Goal: Register for event/course

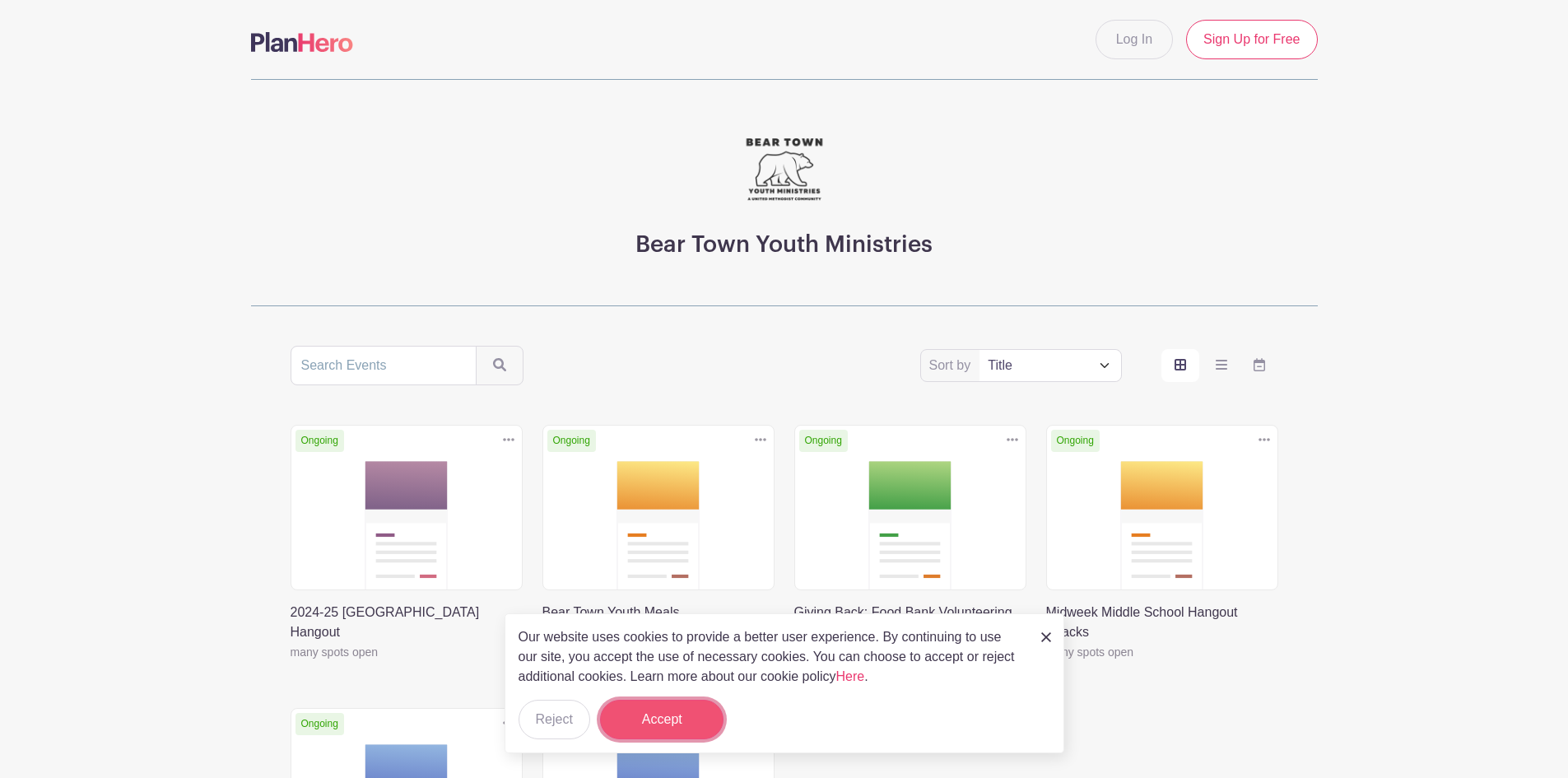
click at [638, 715] on button "Accept" at bounding box center [662, 719] width 123 height 39
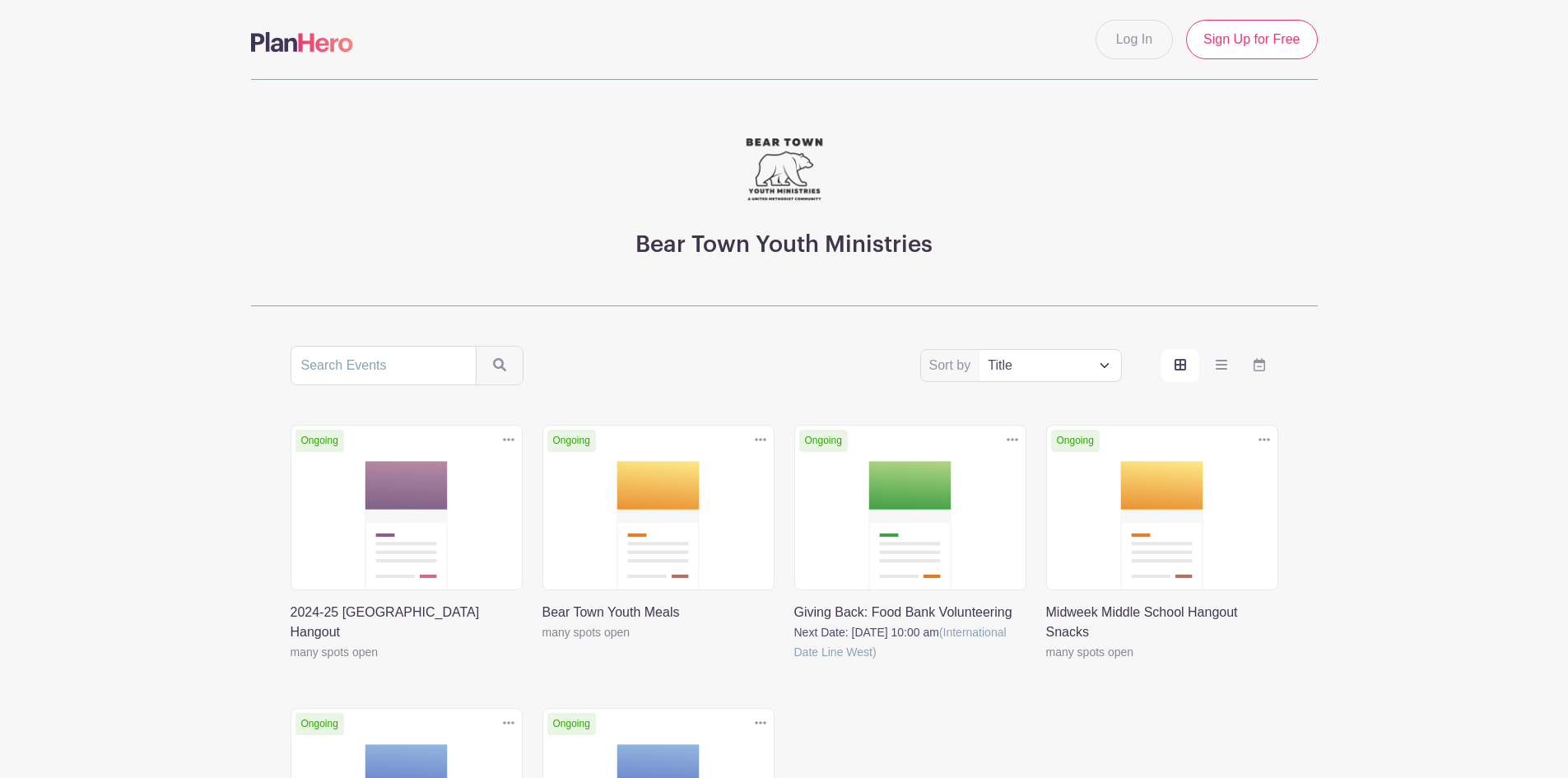
click at [291, 662] on link at bounding box center [291, 662] width 0 height 0
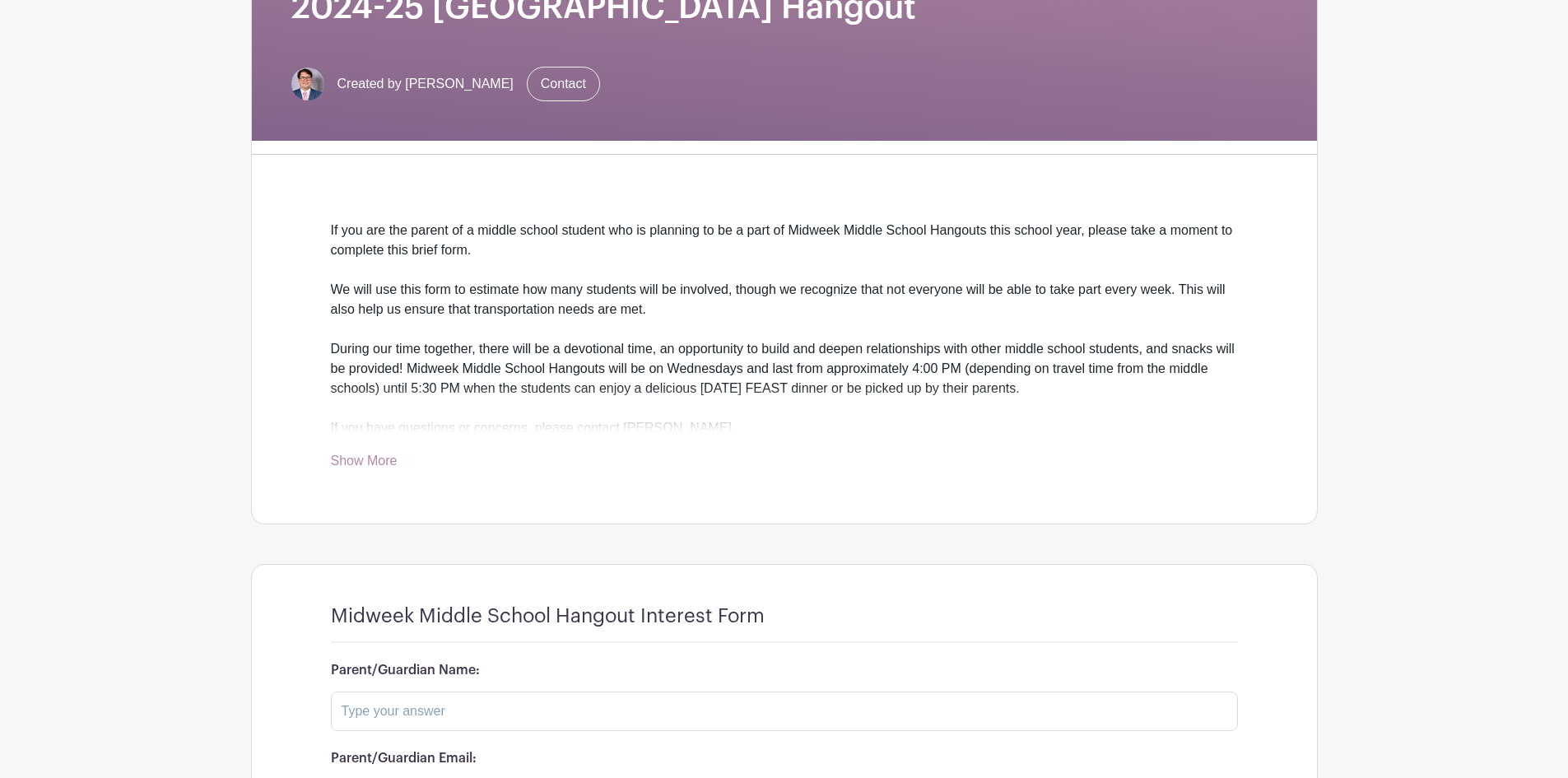
scroll to position [311, 0]
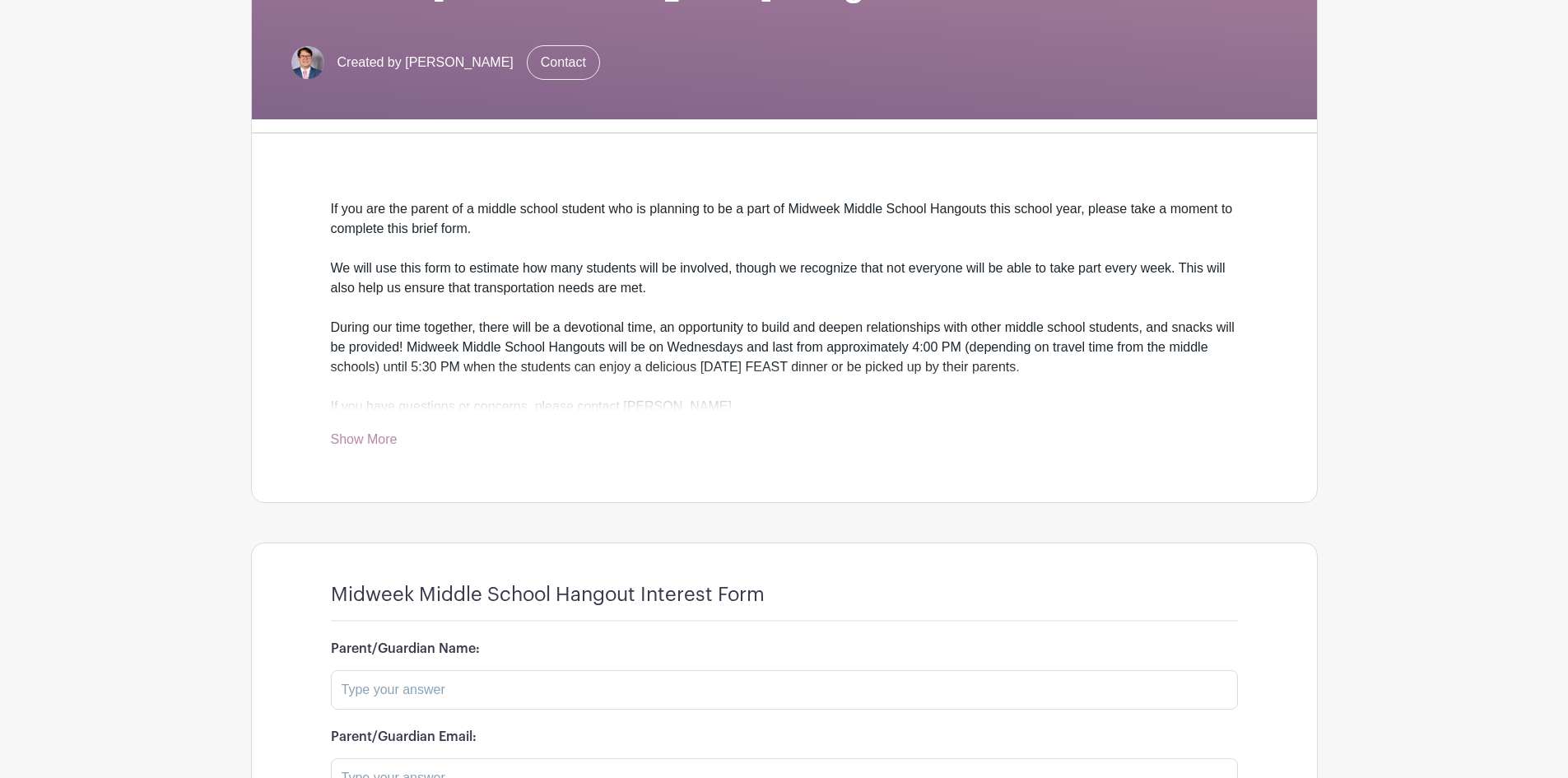
click at [371, 438] on link "Show More" at bounding box center [364, 442] width 67 height 21
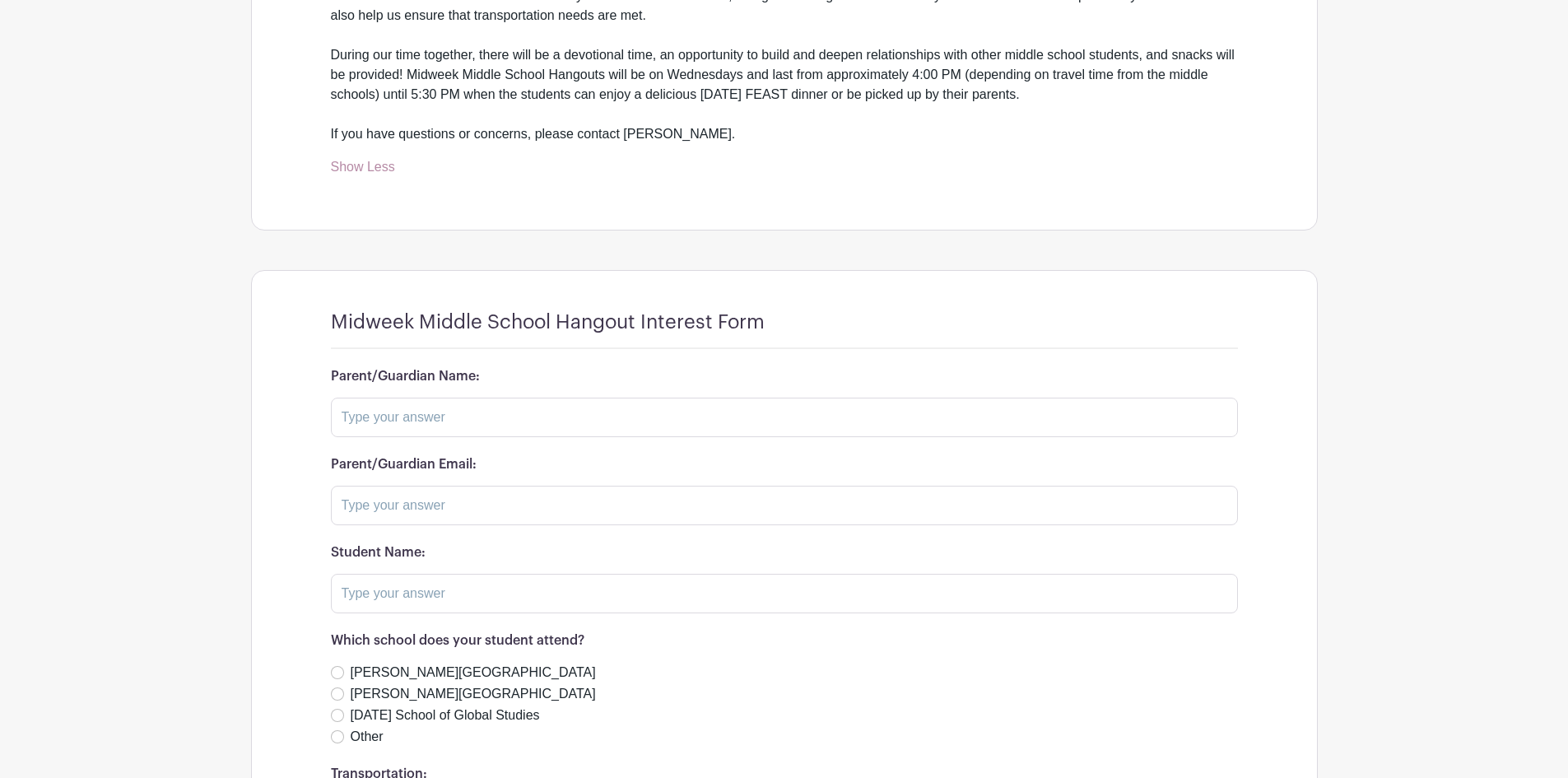
scroll to position [640, 0]
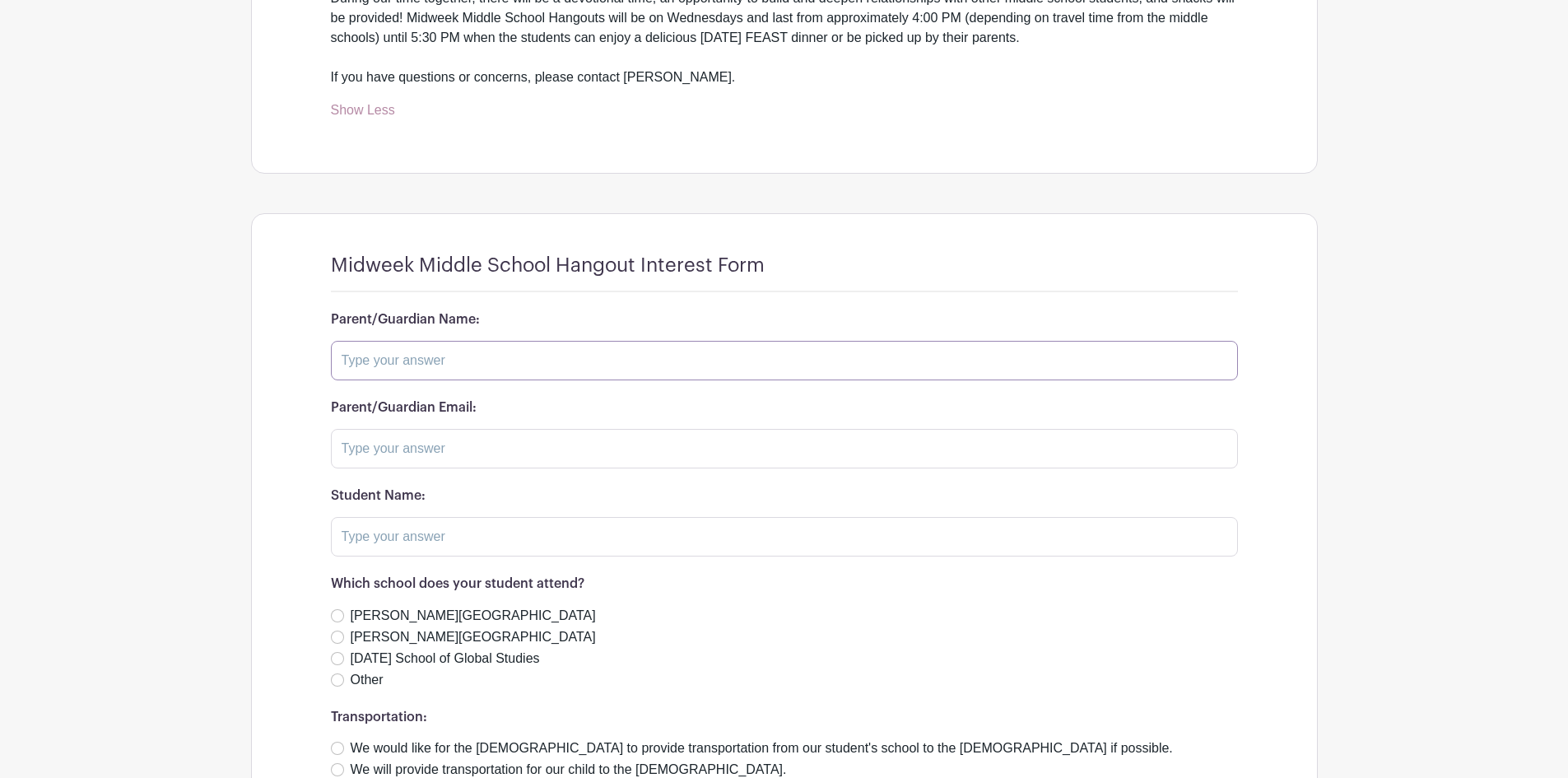
click at [441, 363] on input "text" at bounding box center [784, 360] width 907 height 39
type input "[PERSON_NAME]"
click at [449, 456] on input "text" at bounding box center [784, 448] width 907 height 39
type input "[EMAIL_ADDRESS][DOMAIN_NAME]"
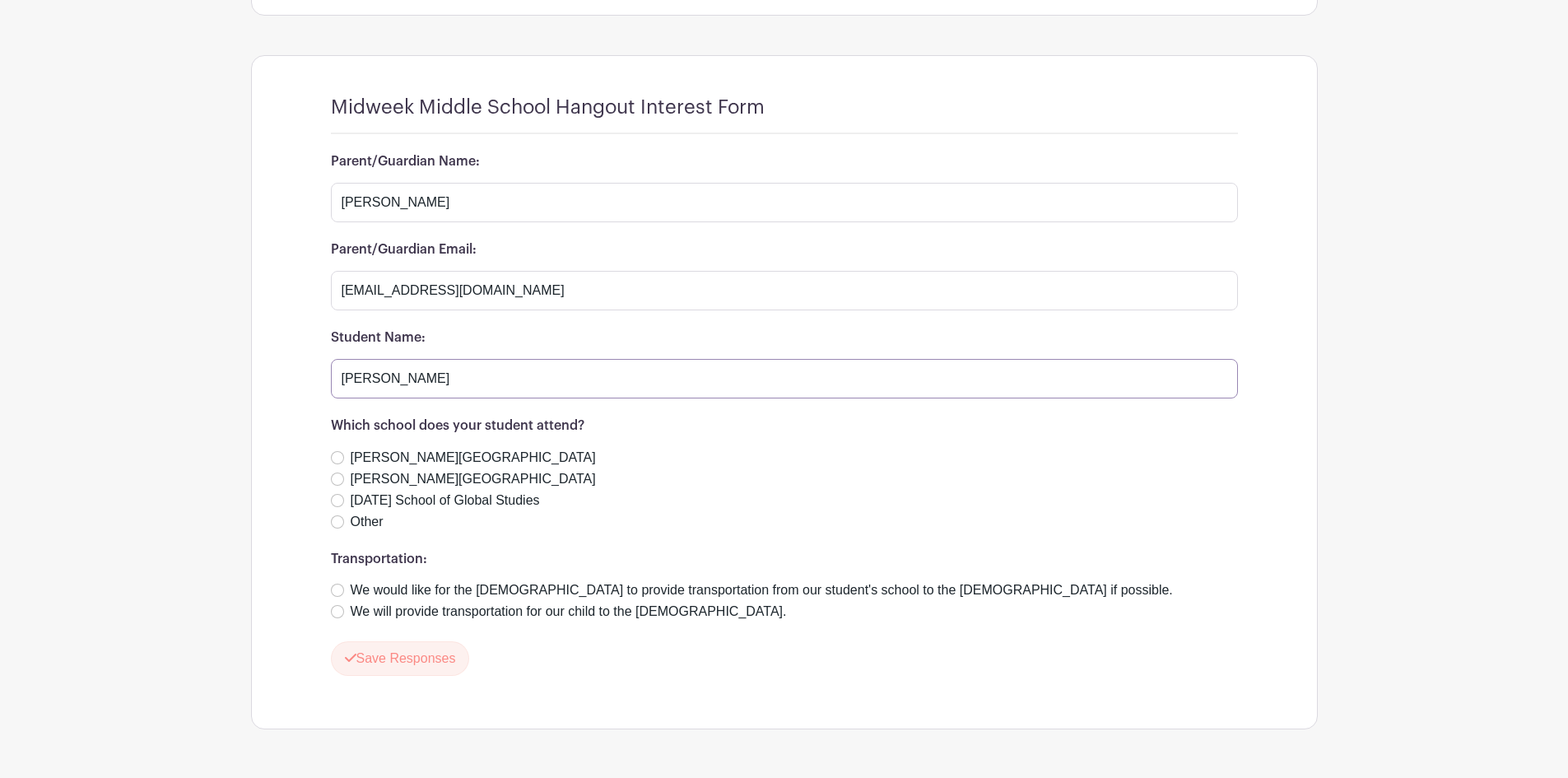
scroll to position [853, 0]
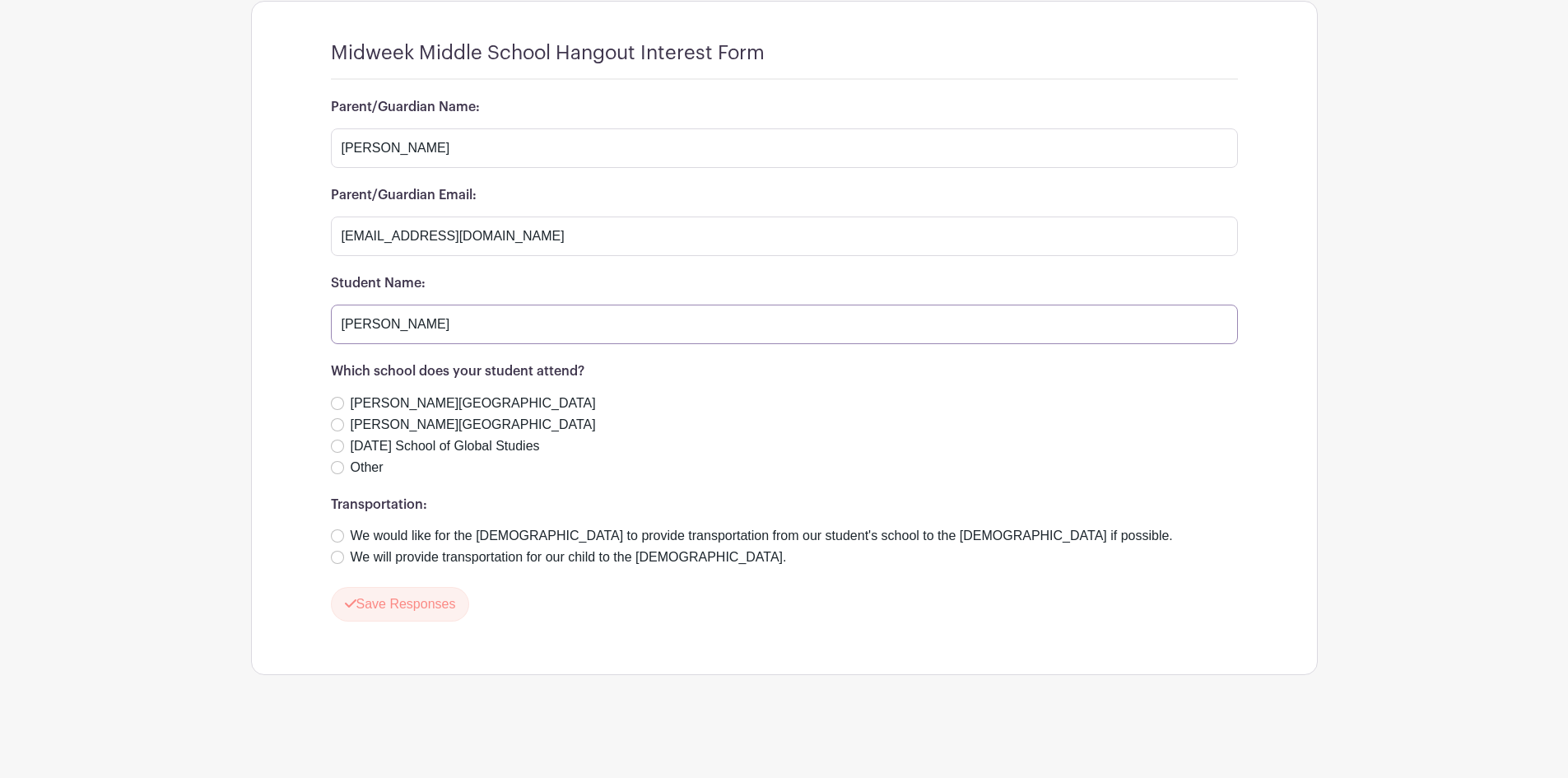
type input "[PERSON_NAME]"
click at [338, 448] on input "[DATE] School of Global Studies" at bounding box center [338, 446] width 13 height 13
radio input "true"
click at [338, 540] on input "We would like for the [DEMOGRAPHIC_DATA] to provide transportation from our stu…" at bounding box center [338, 536] width 13 height 13
radio input "true"
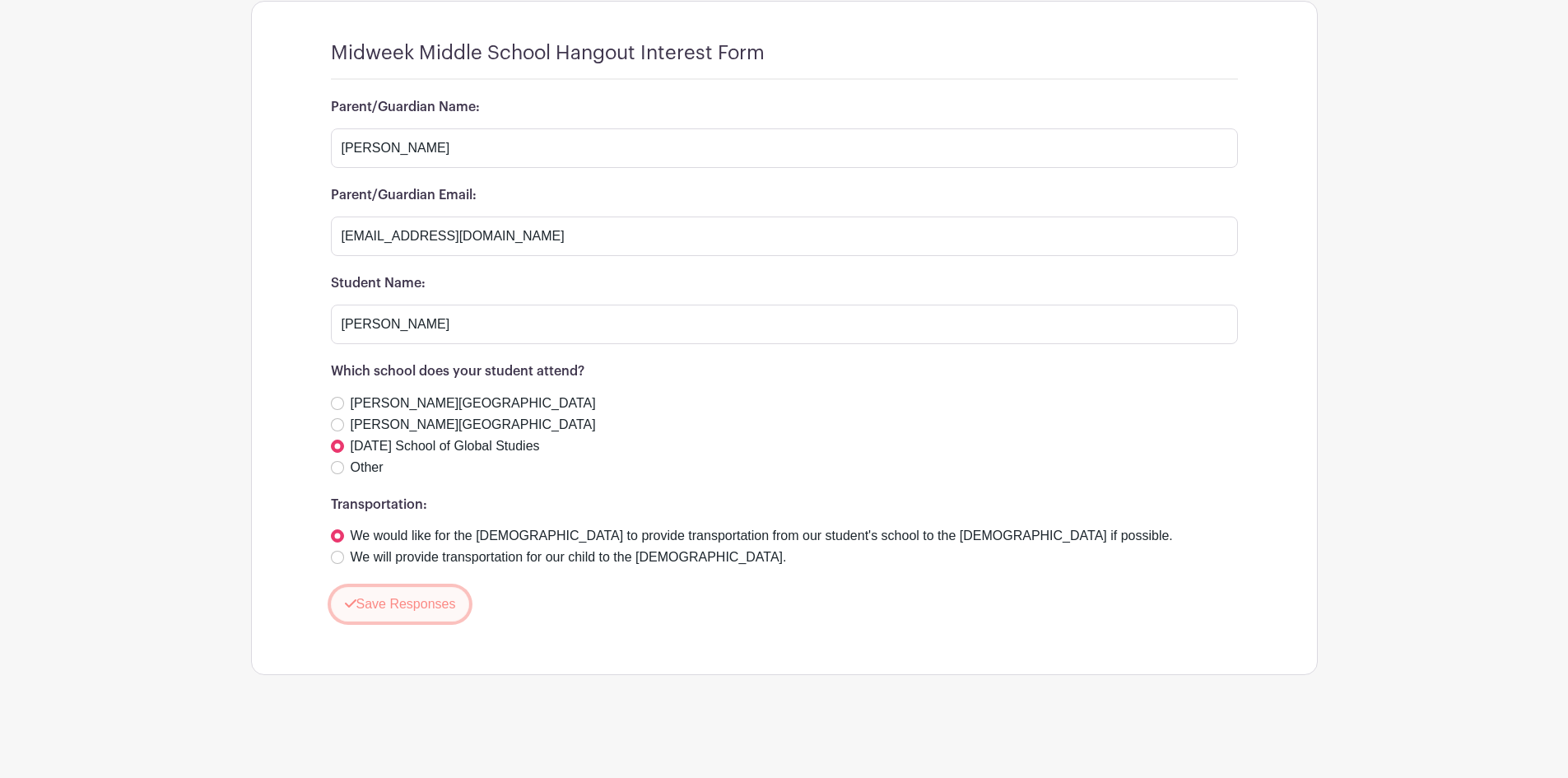
click at [403, 603] on button "Save Responses" at bounding box center [400, 604] width 139 height 34
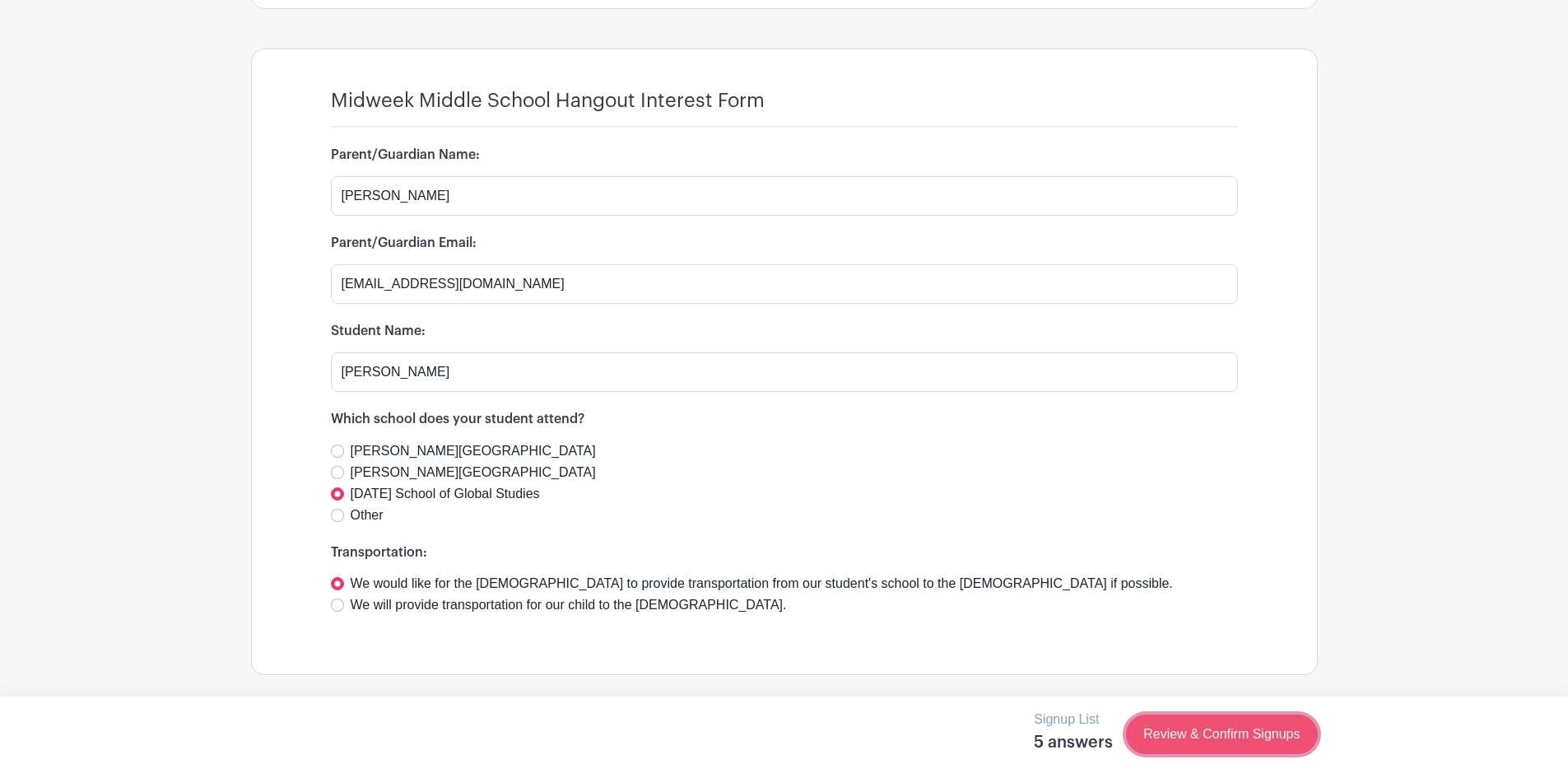
click at [1245, 731] on link "Review & Confirm Signups" at bounding box center [1221, 734] width 191 height 39
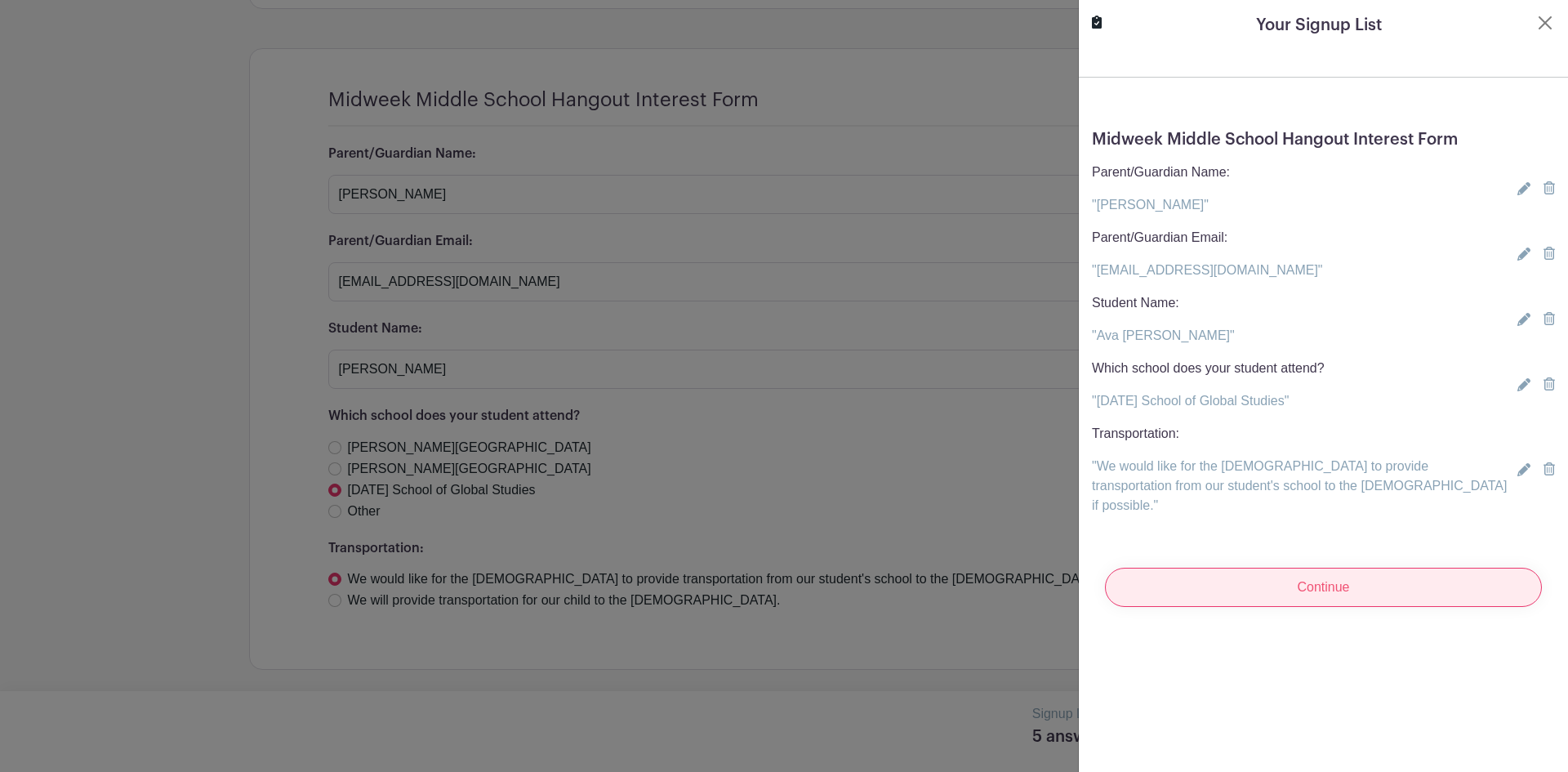
click at [1221, 568] on input "Continue" at bounding box center [1323, 587] width 437 height 39
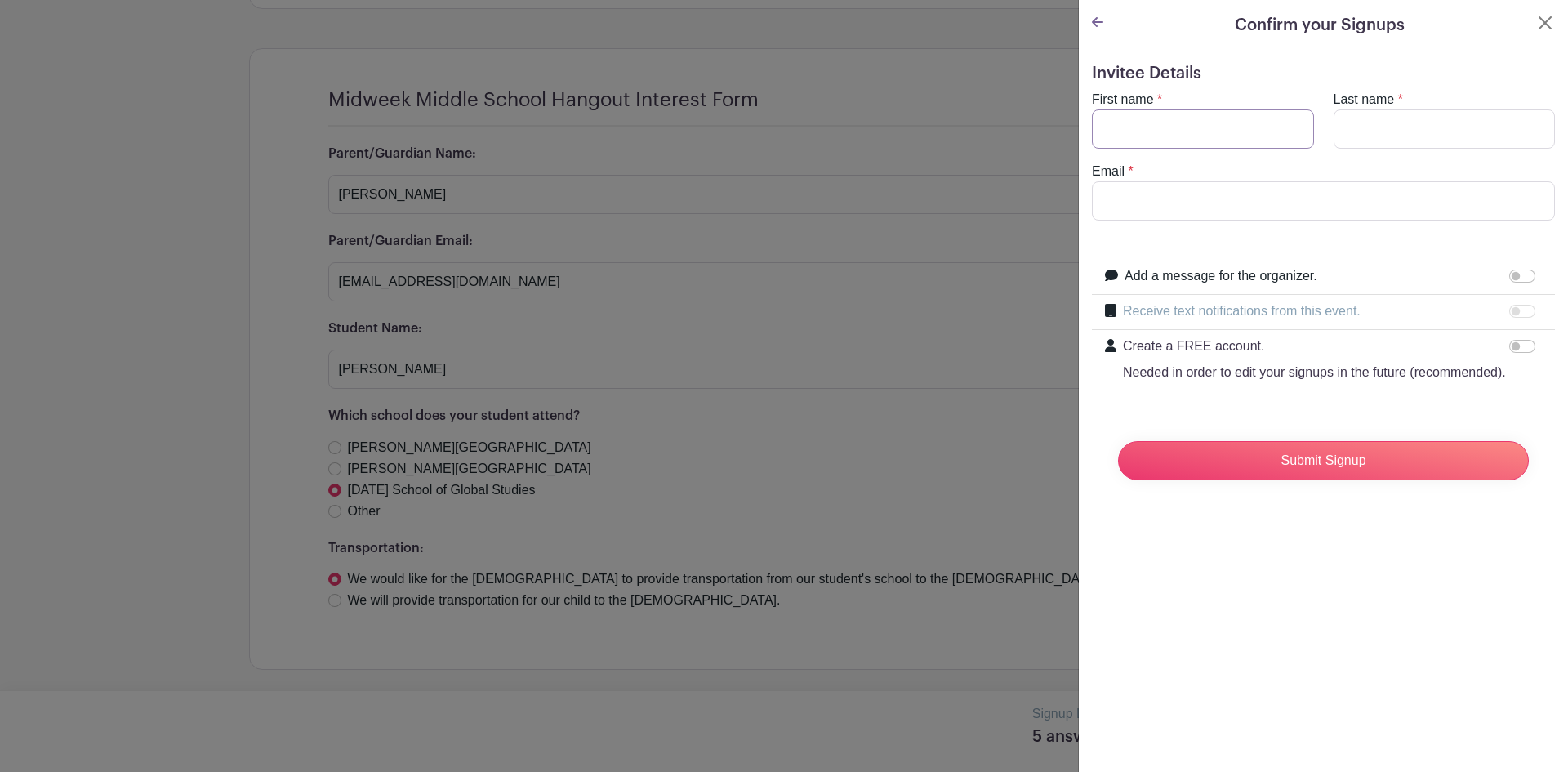
click at [1175, 126] on input "First name" at bounding box center [1202, 128] width 222 height 39
type input "[PERSON_NAME]"
type input "[EMAIL_ADDRESS][DOMAIN_NAME]"
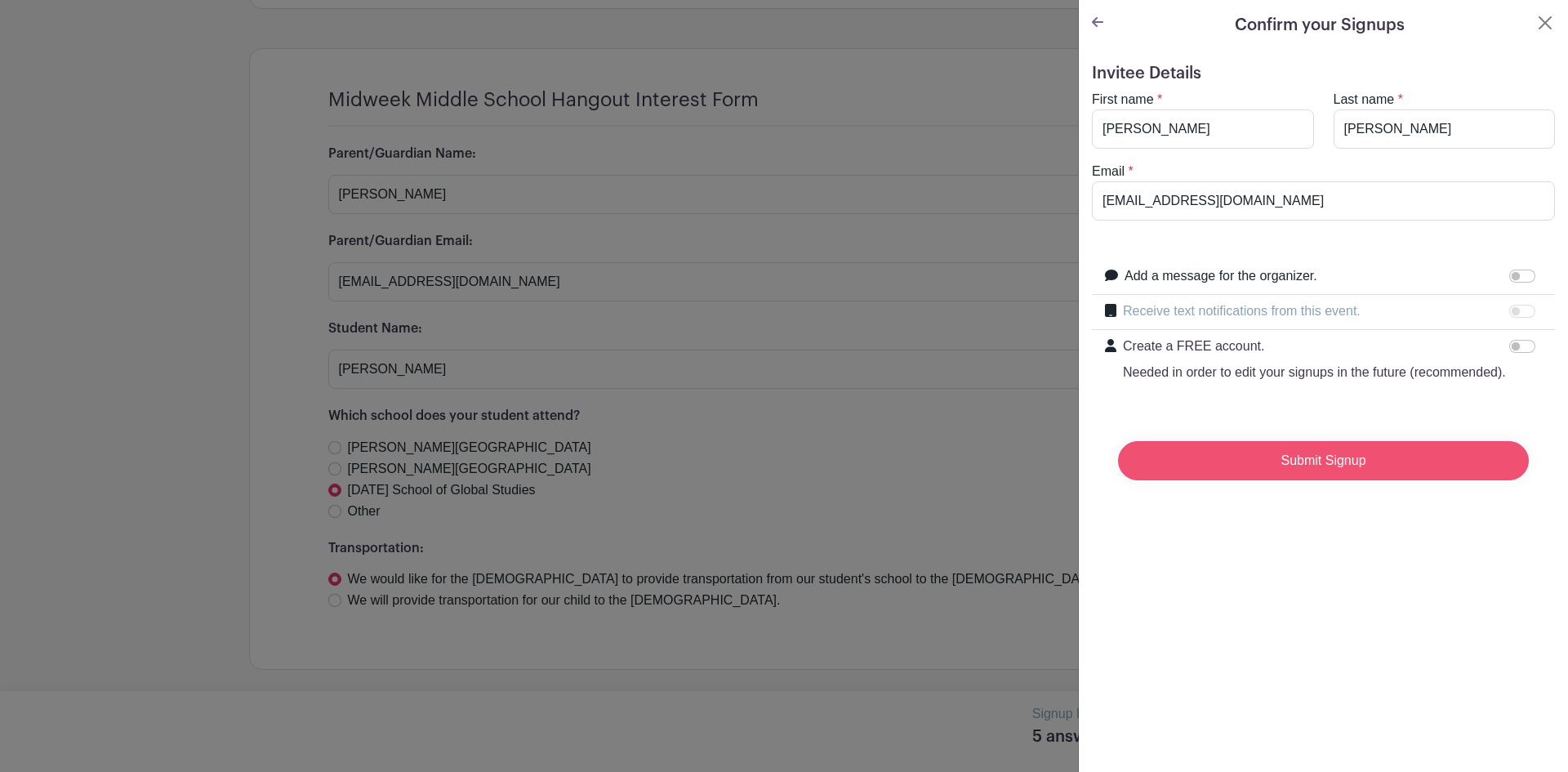
click at [1226, 475] on input "Submit Signup" at bounding box center [1323, 460] width 411 height 39
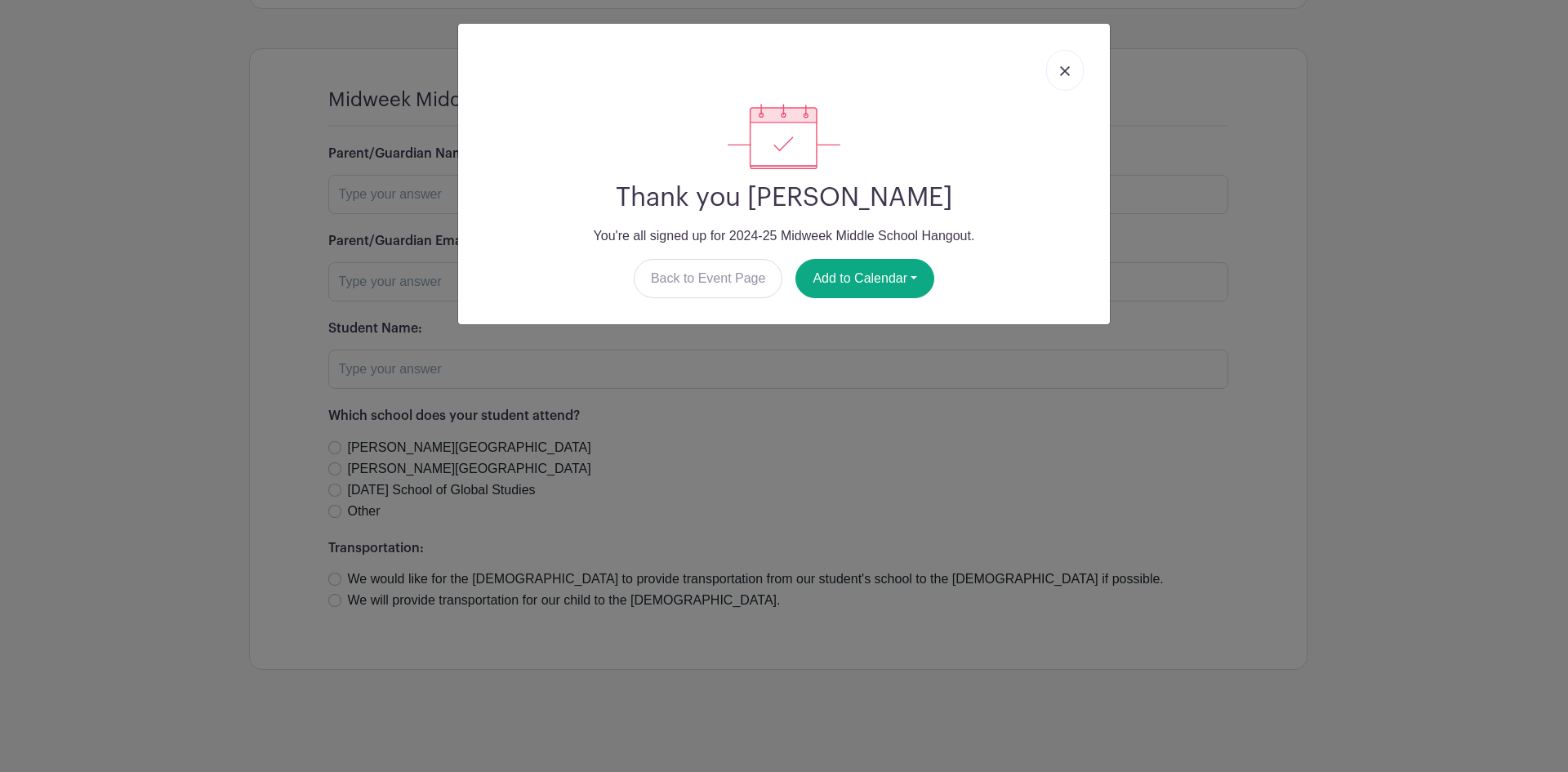
click at [1068, 69] on img at bounding box center [1065, 71] width 10 height 10
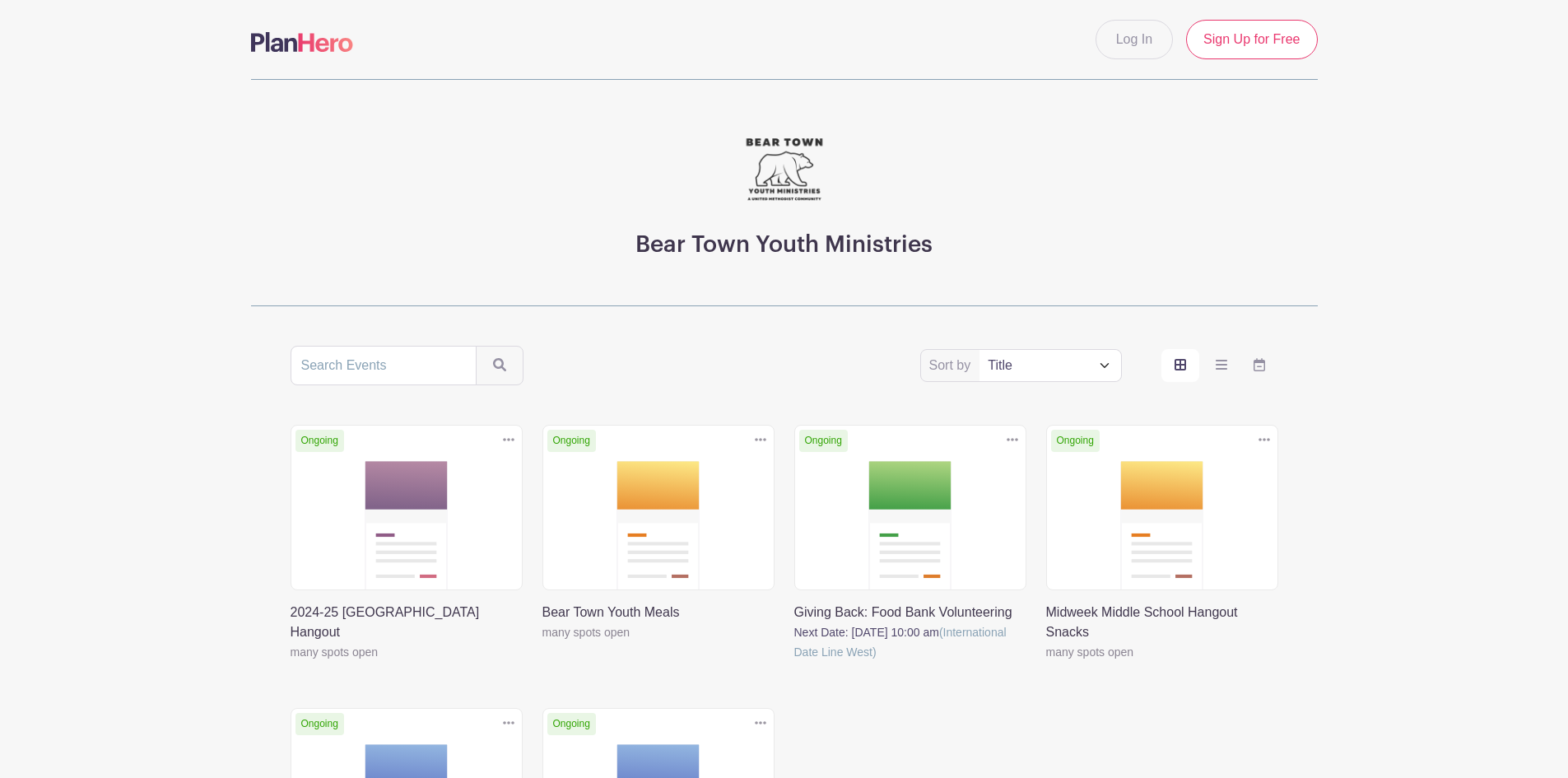
click at [543, 642] on link at bounding box center [543, 642] width 0 height 0
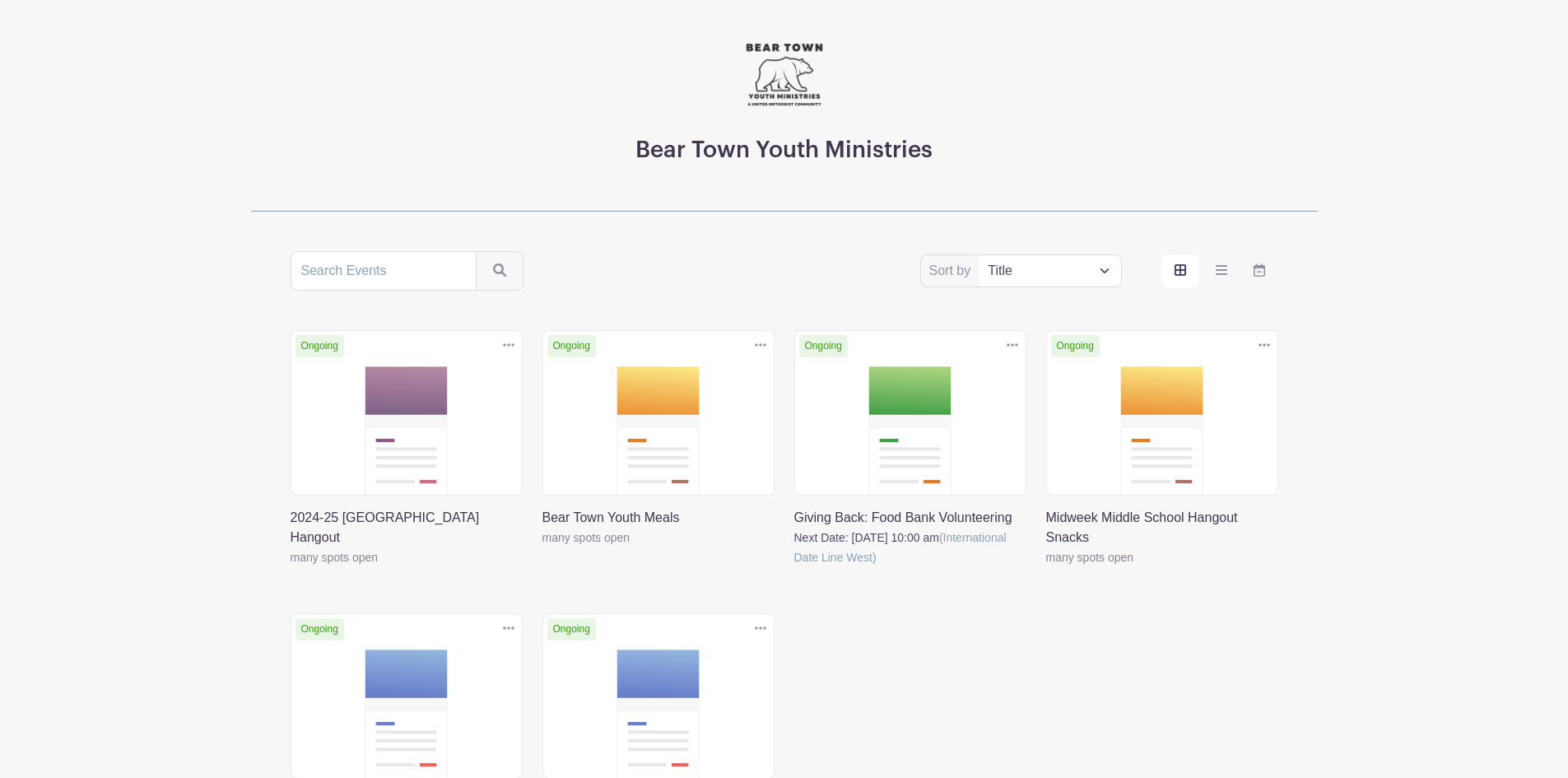
scroll to position [247, 0]
